Goal: Navigation & Orientation: Find specific page/section

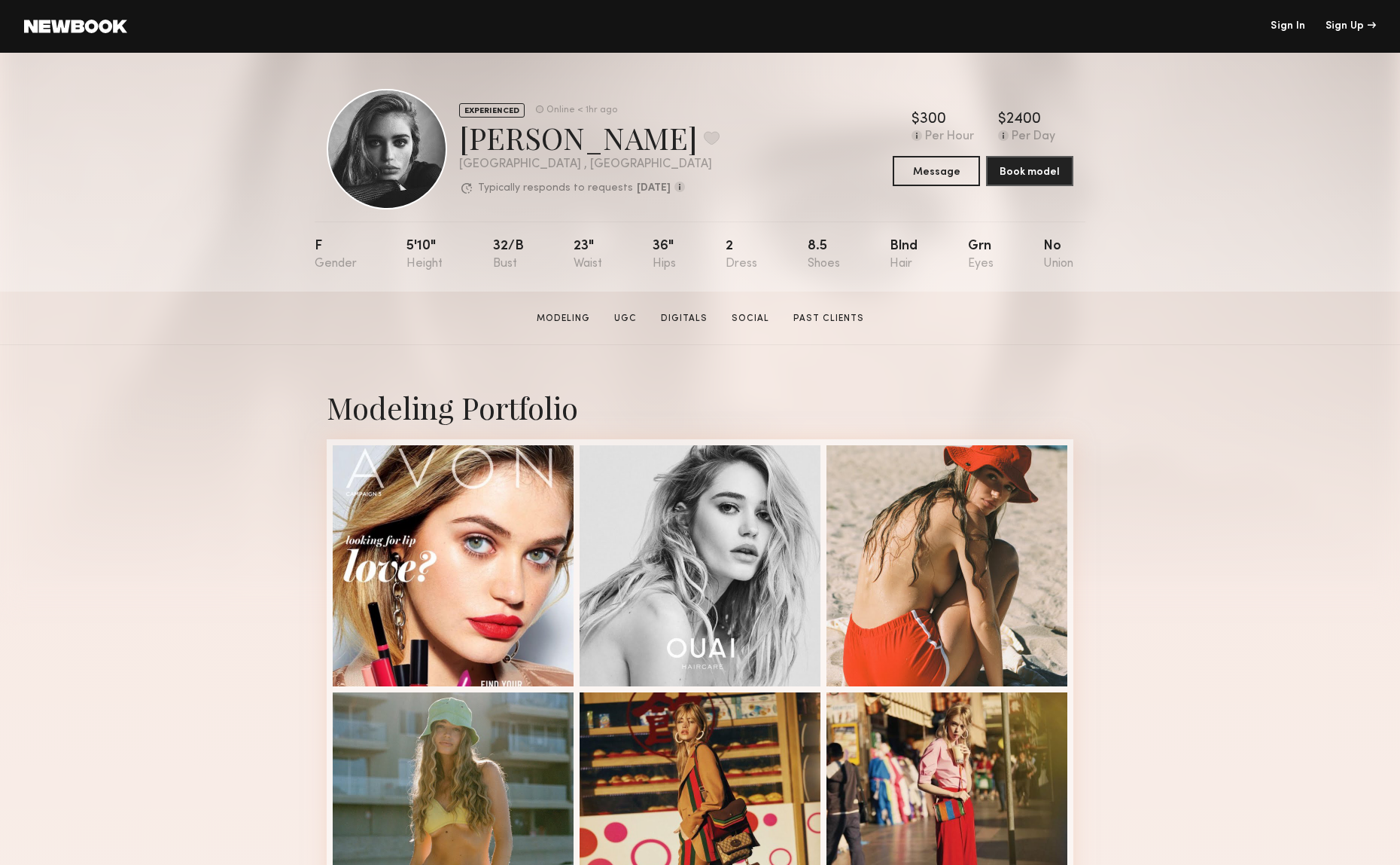
click at [1084, 328] on section "Madison S. Modeling UGC Digitals Social Past Clients Message Book Model" at bounding box center [700, 319] width 1400 height 54
click at [999, 133] on common-icon at bounding box center [1003, 135] width 11 height 11
click at [987, 402] on div "Modeling Portfolio" at bounding box center [700, 406] width 747 height 40
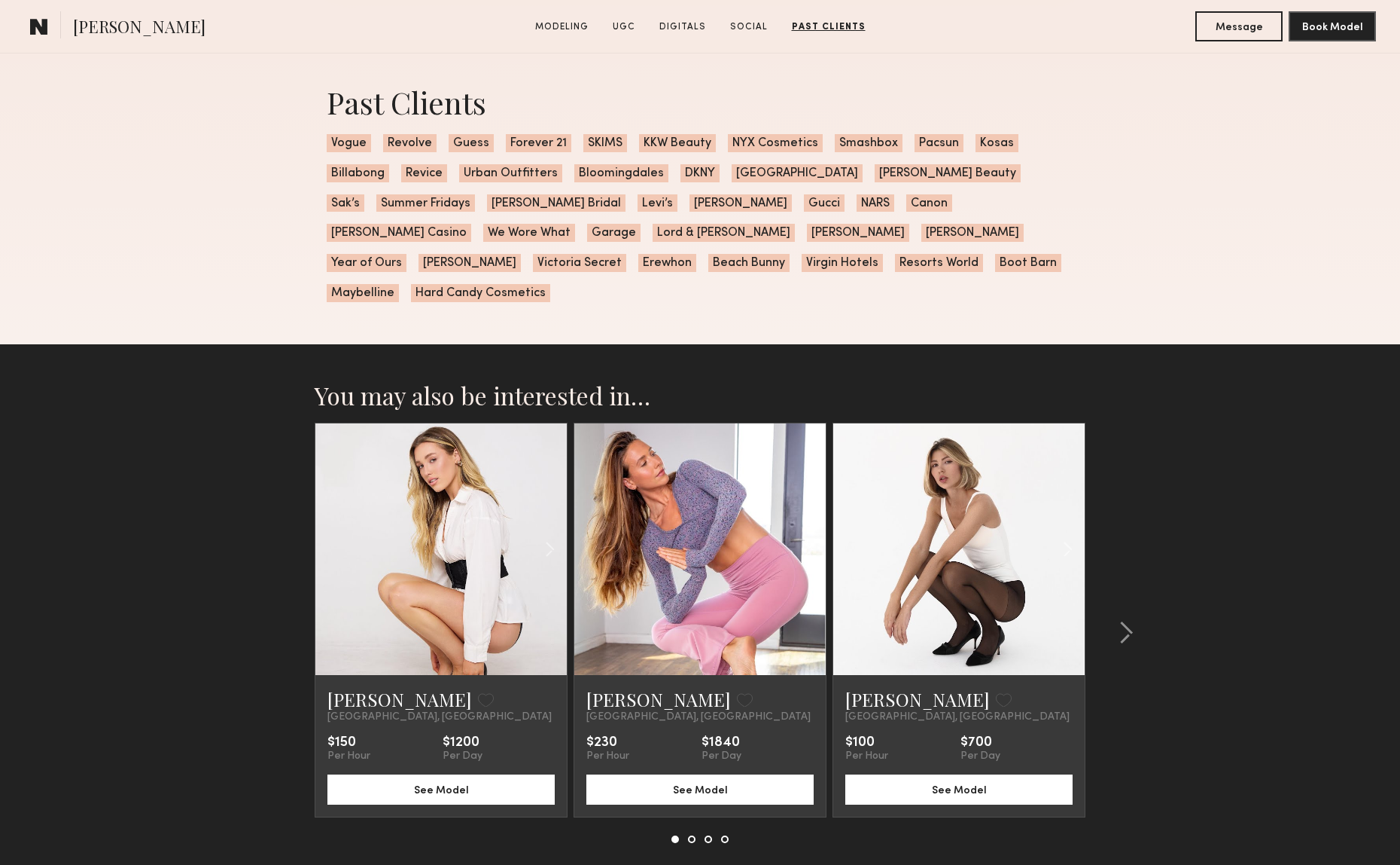
scroll to position [3505, 0]
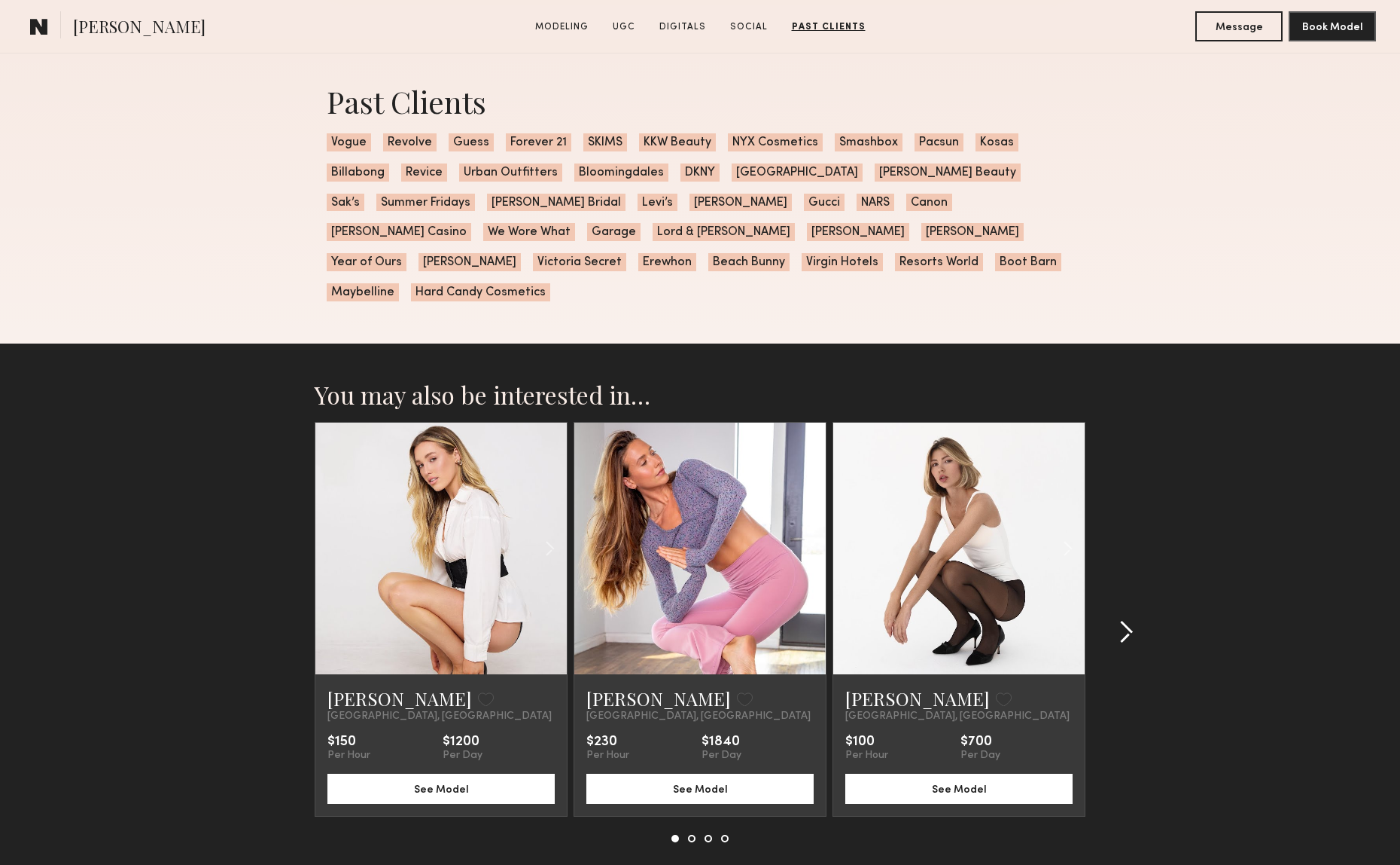
click at [1132, 620] on common-icon at bounding box center [1126, 632] width 15 height 24
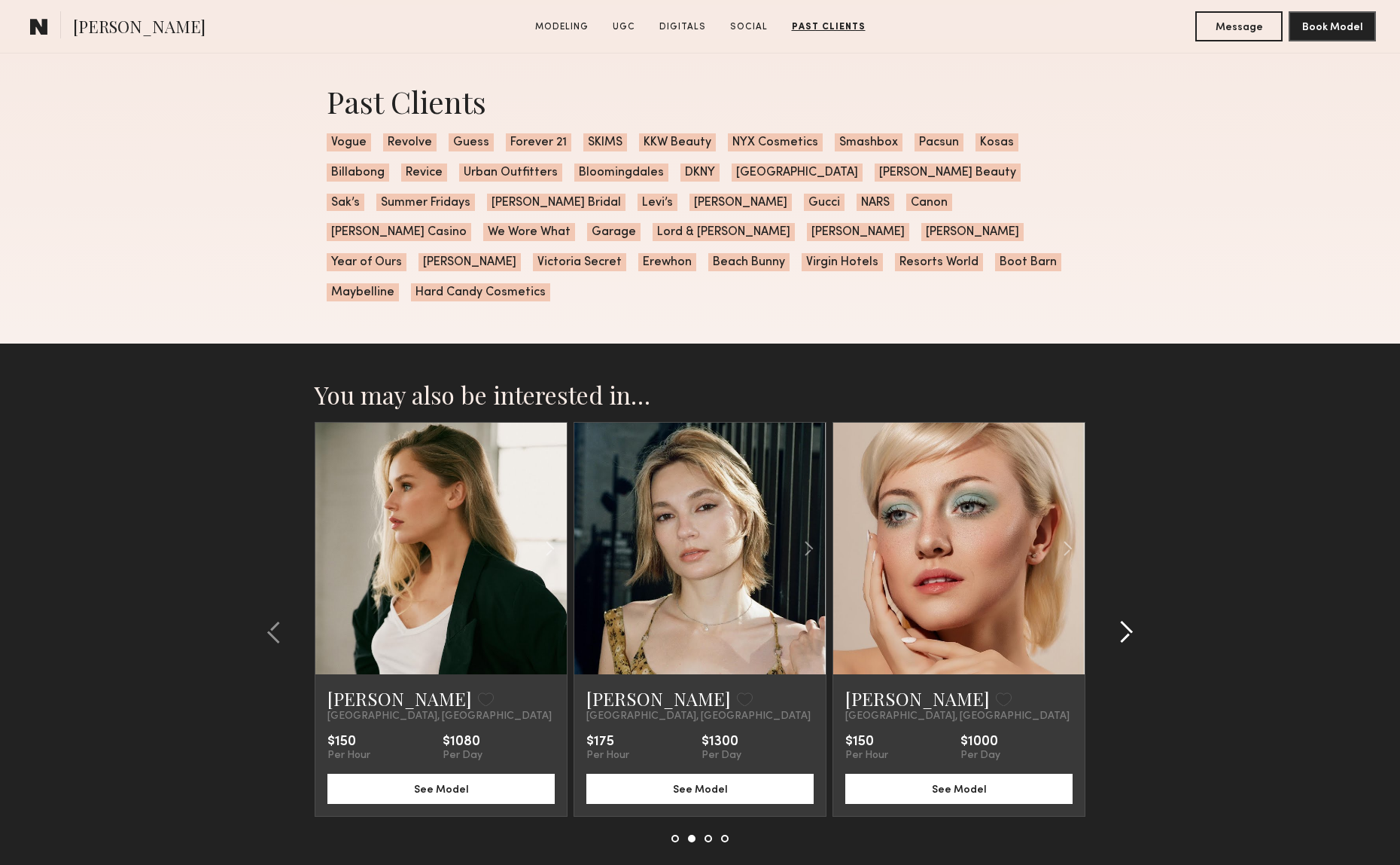
click at [1132, 620] on common-icon at bounding box center [1126, 632] width 15 height 24
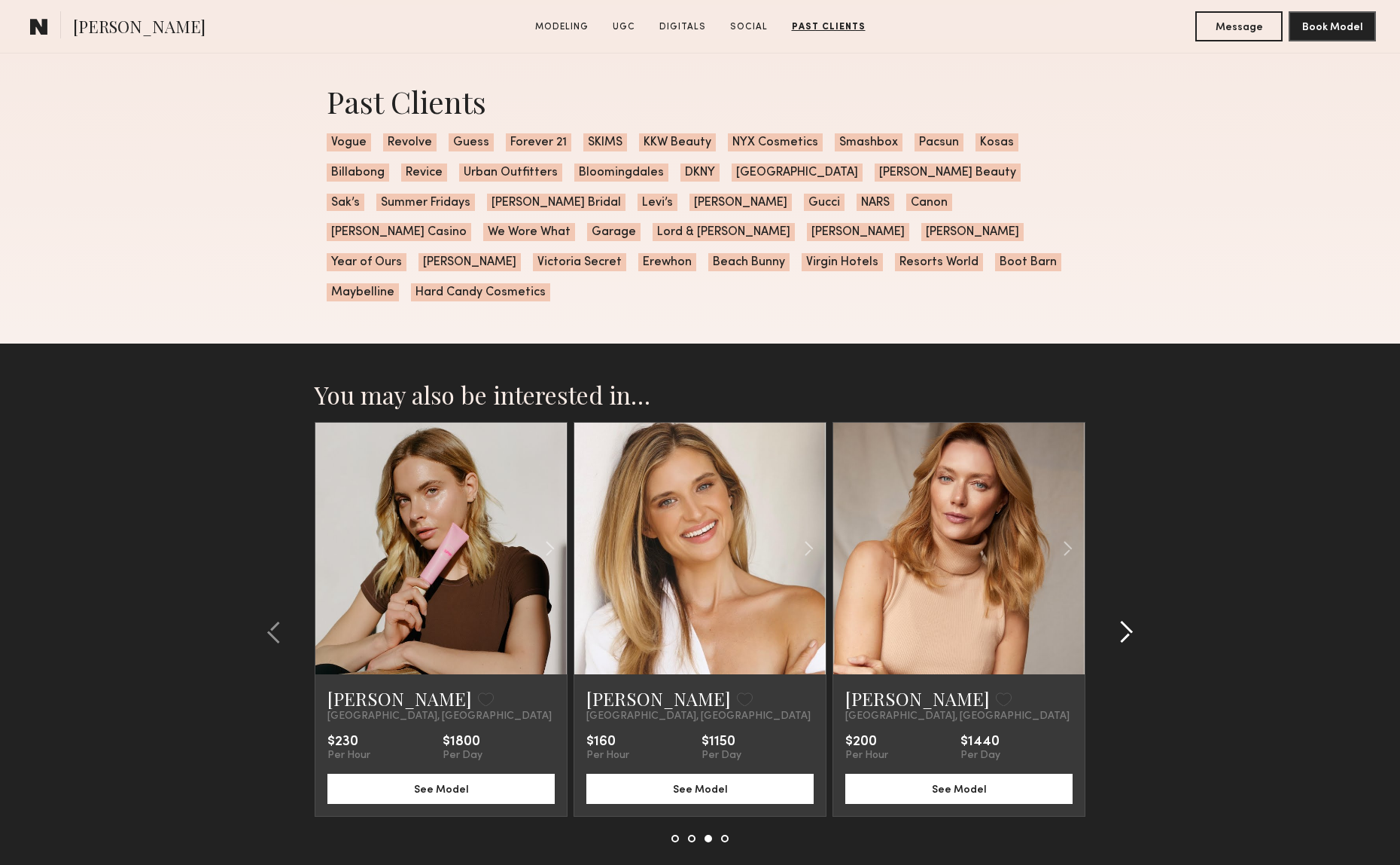
click at [1132, 620] on common-icon at bounding box center [1126, 632] width 15 height 24
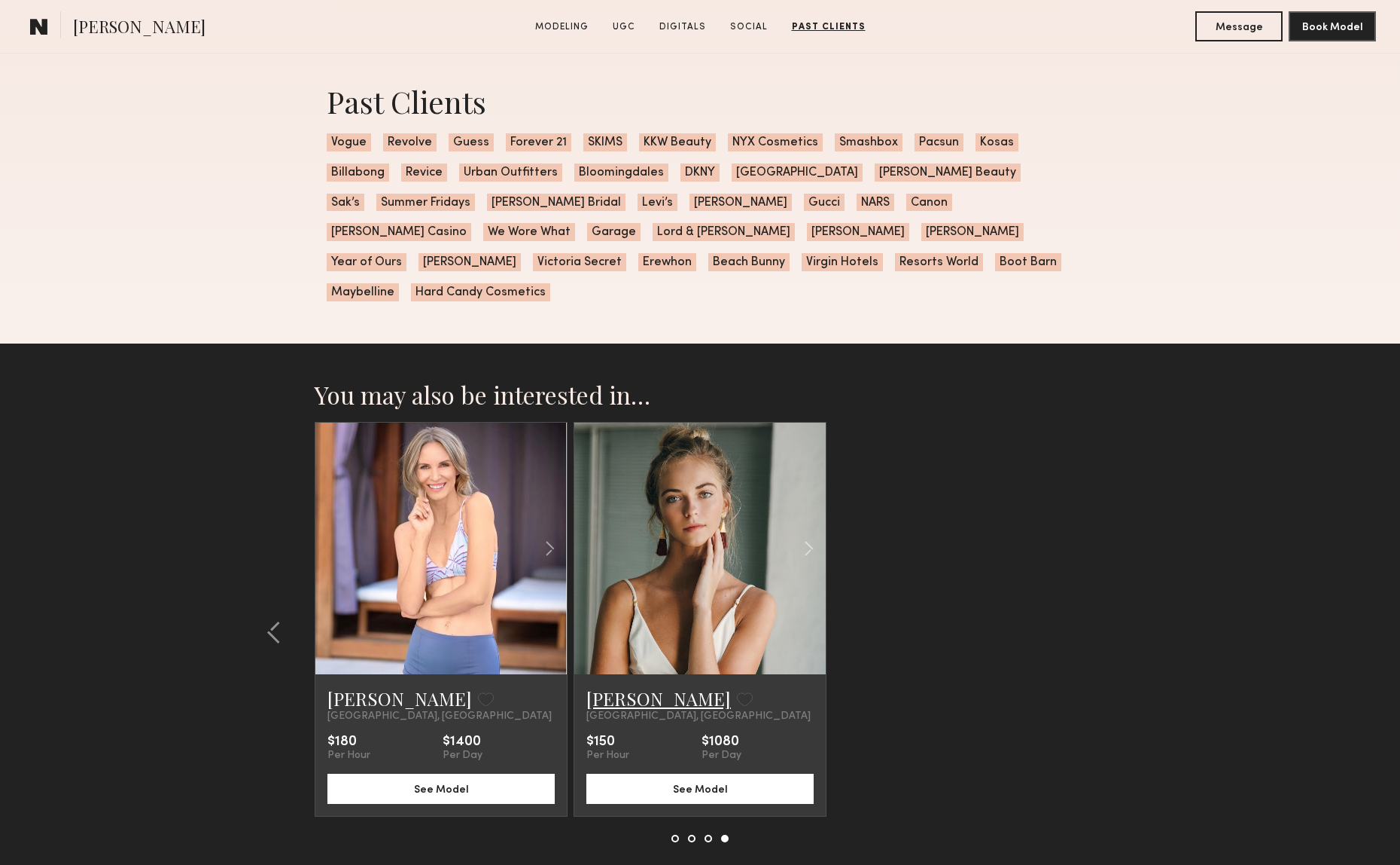
click at [620, 686] on link "Whitney T." at bounding box center [659, 698] width 145 height 24
